Goal: Information Seeking & Learning: Learn about a topic

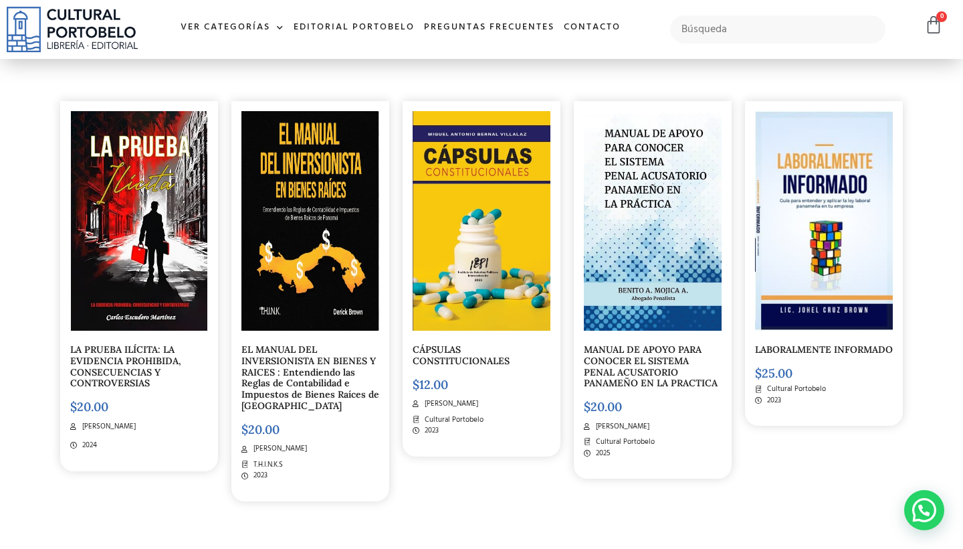
scroll to position [4500, 0]
click at [622, 343] on link "MANUAL DE APOYO PARA CONOCER EL SISTEMA PENAL ACUSATORIO PANAMEÑO EN LA PRACTICA" at bounding box center [651, 365] width 134 height 45
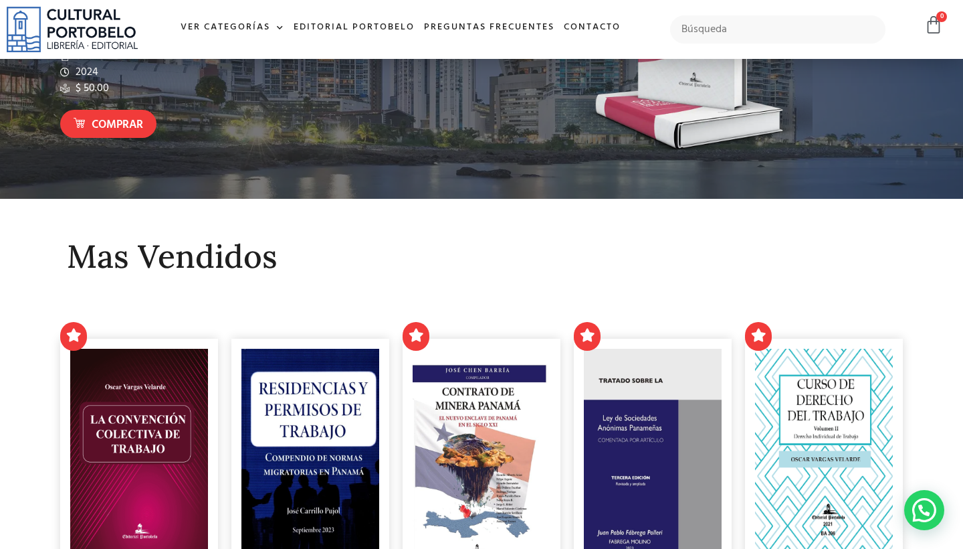
scroll to position [27, 0]
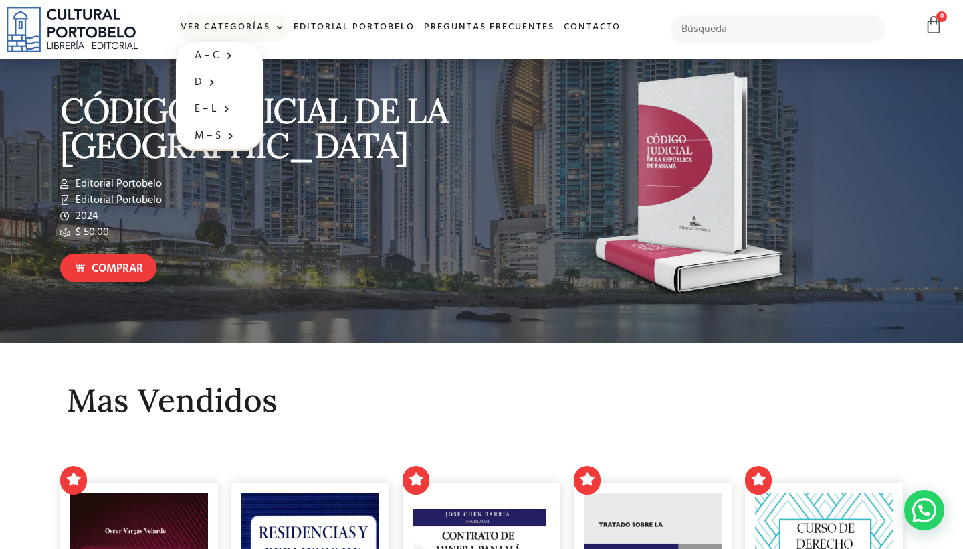
click at [284, 26] on span at bounding box center [277, 28] width 14 height 20
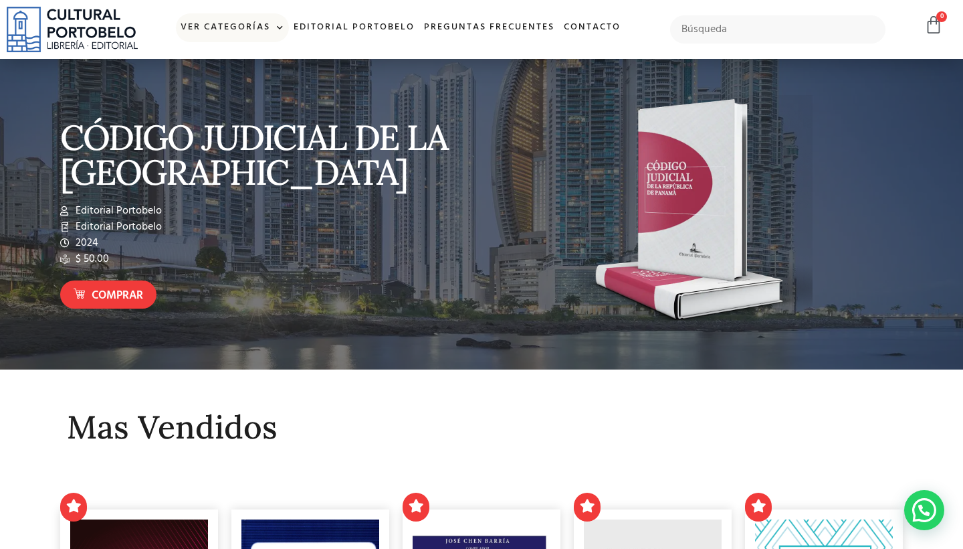
click at [278, 26] on span at bounding box center [277, 28] width 14 height 20
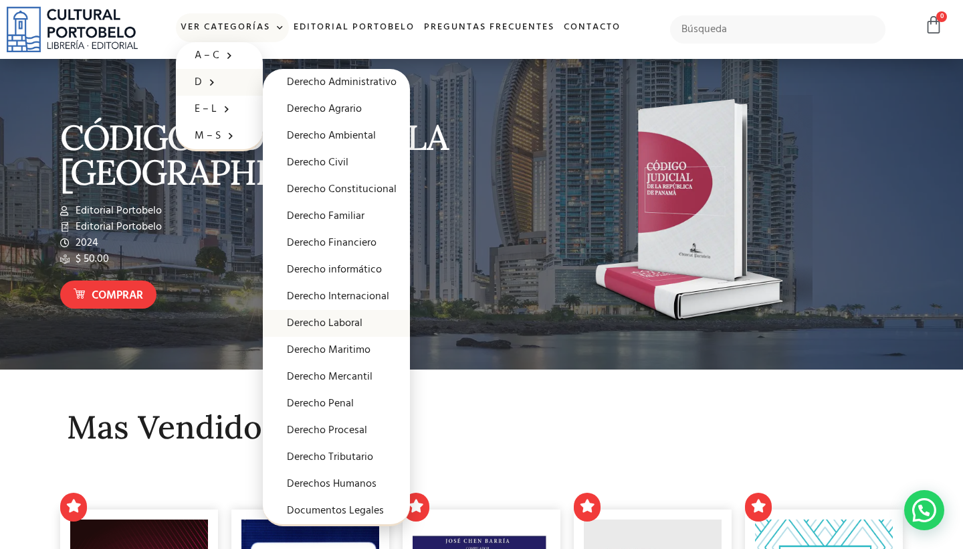
click at [310, 322] on link "Derecho Laboral" at bounding box center [336, 323] width 147 height 27
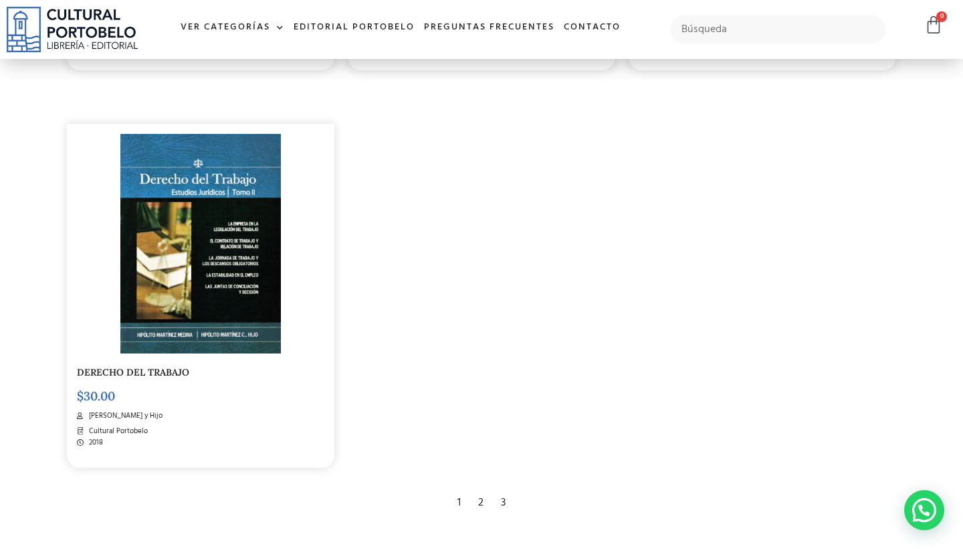
scroll to position [2319, 0]
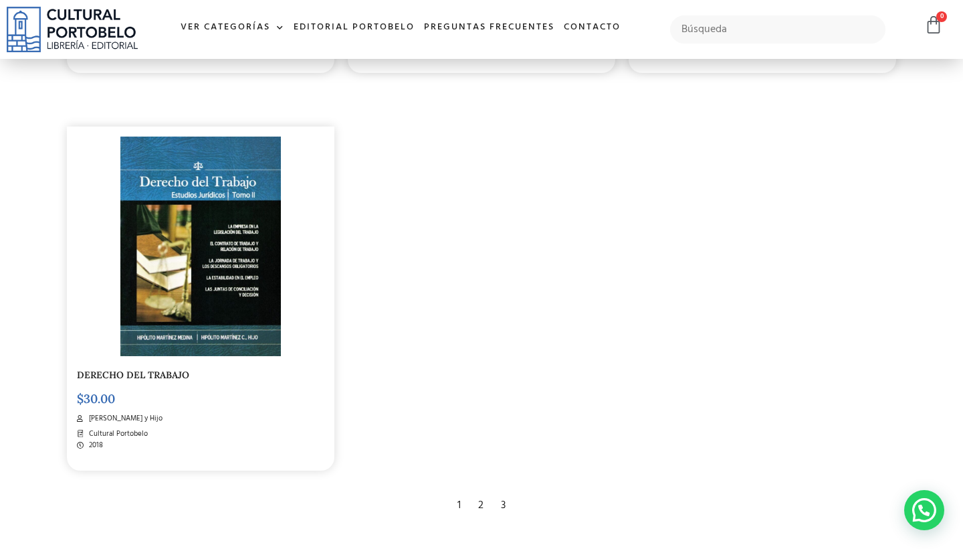
click at [176, 260] on img at bounding box center [200, 245] width 161 height 219
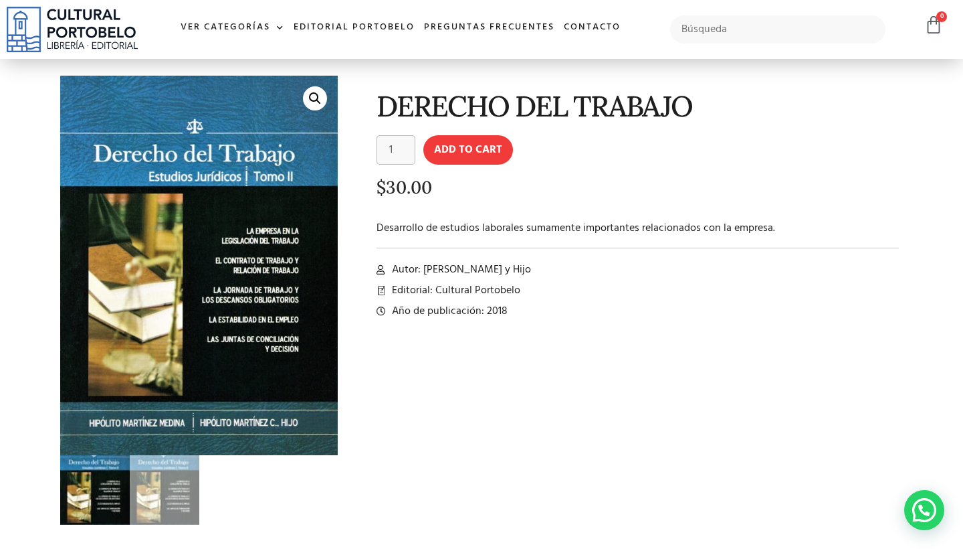
scroll to position [42, 0]
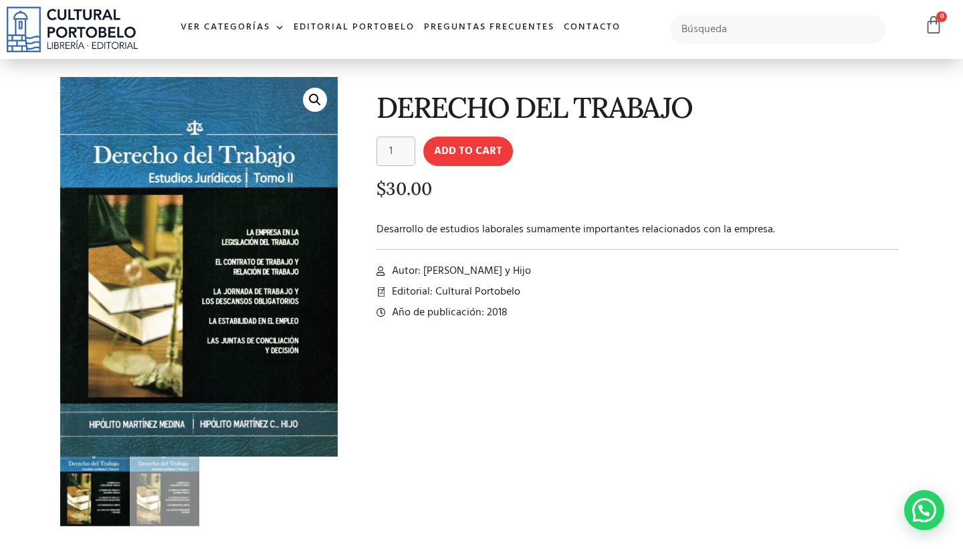
drag, startPoint x: 425, startPoint y: 268, endPoint x: 572, endPoint y: 272, distance: 147.2
click at [572, 272] on li "Autor: Hipólito Martínez Medina y Hijo" at bounding box center [638, 271] width 523 height 16
copy span "[PERSON_NAME] y Hijo"
